Goal: Find specific page/section: Find specific page/section

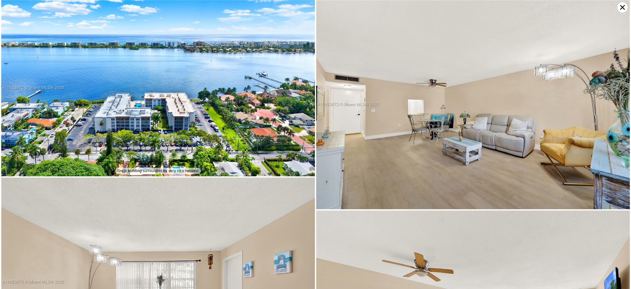
scroll to position [0, 2]
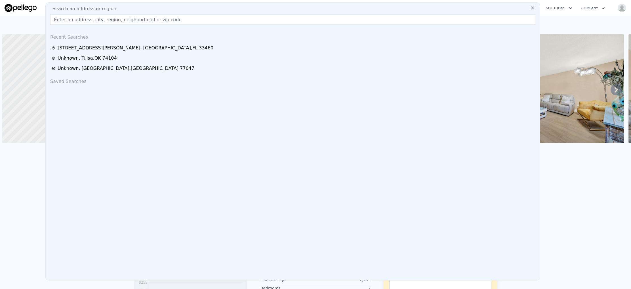
click at [72, 22] on input "text" at bounding box center [293, 19] width 486 height 10
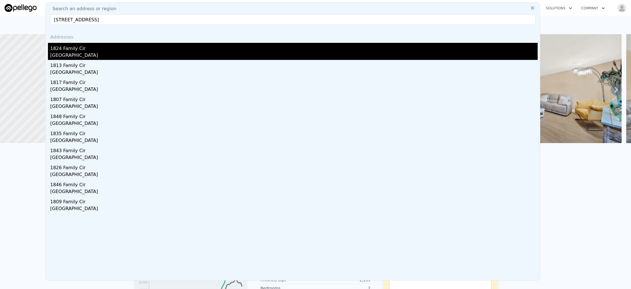
type input "[STREET_ADDRESS]"
click at [101, 45] on div "1824 Family Cir" at bounding box center [294, 47] width 488 height 9
